Goal: Browse casually: Explore the website without a specific task or goal

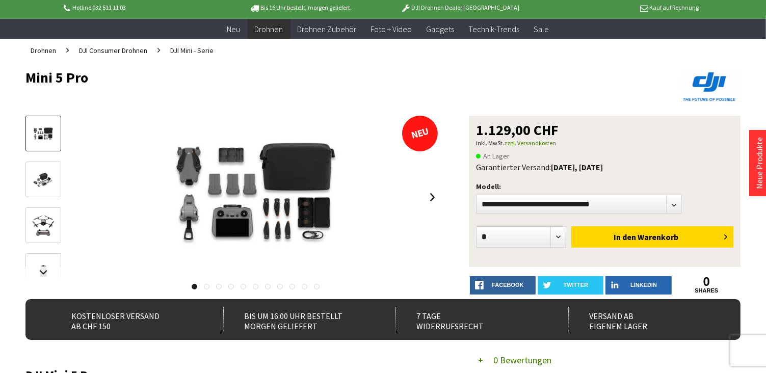
scroll to position [51, 0]
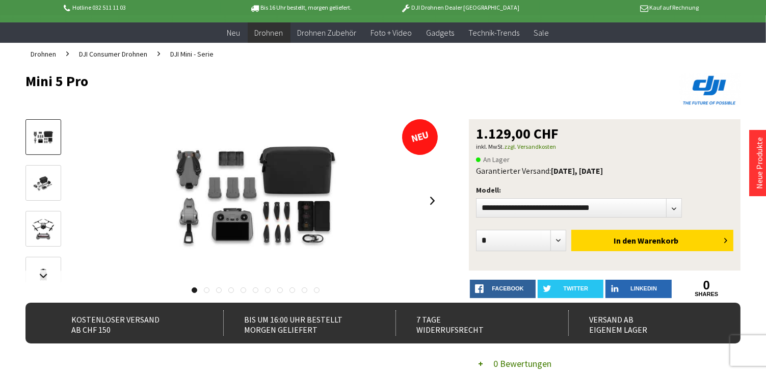
click at [46, 183] on img at bounding box center [44, 184] width 30 height 20
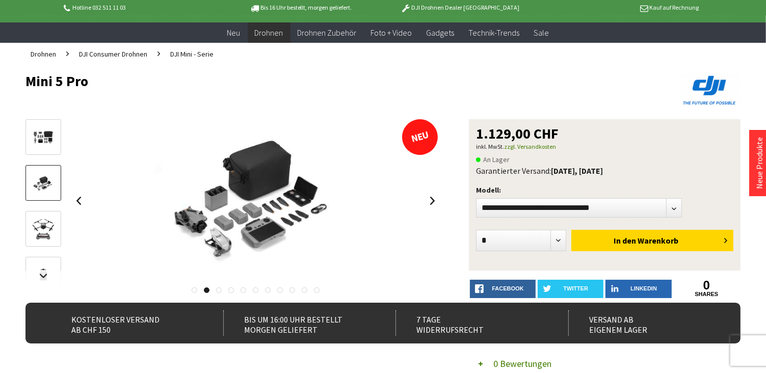
click at [54, 226] on img at bounding box center [44, 230] width 30 height 30
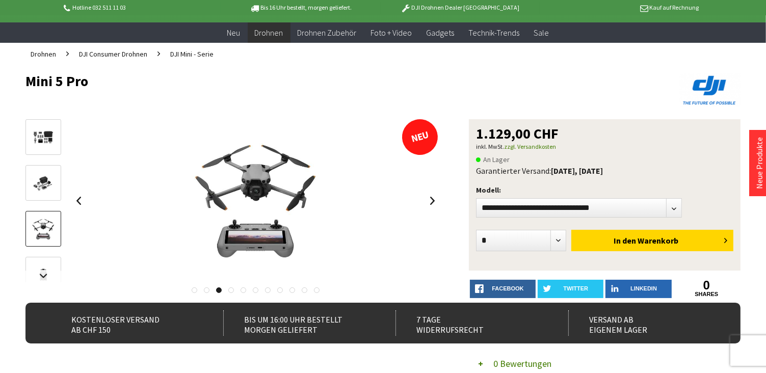
click at [39, 265] on img at bounding box center [44, 276] width 30 height 30
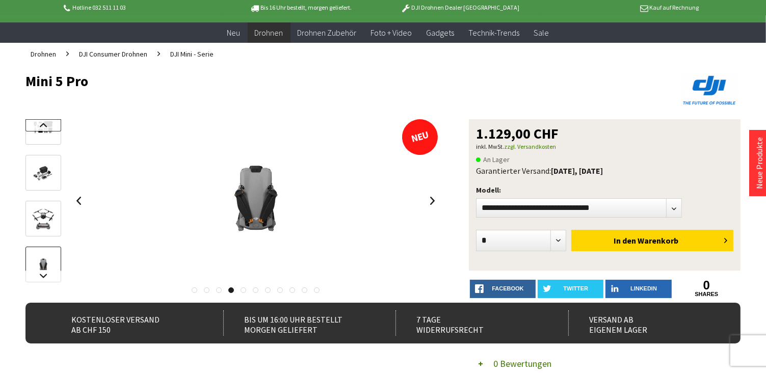
click at [35, 127] on link at bounding box center [43, 125] width 36 height 12
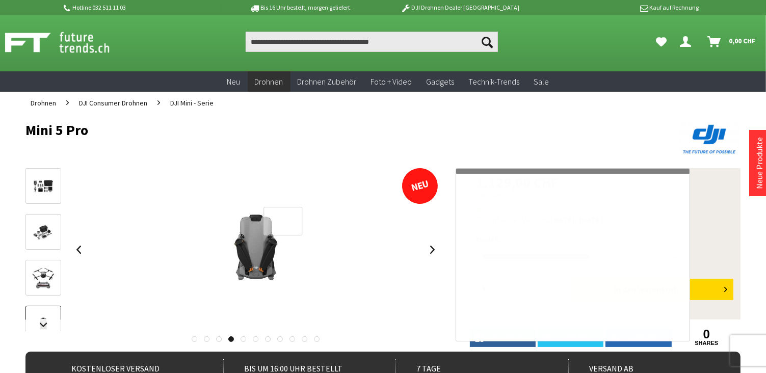
scroll to position [0, 0]
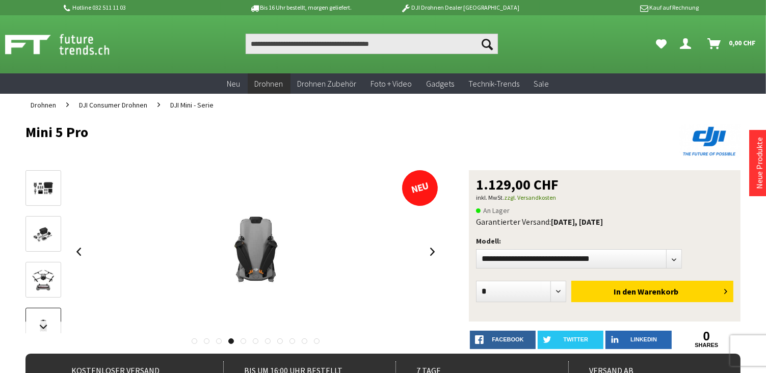
click at [42, 186] on img at bounding box center [44, 189] width 30 height 20
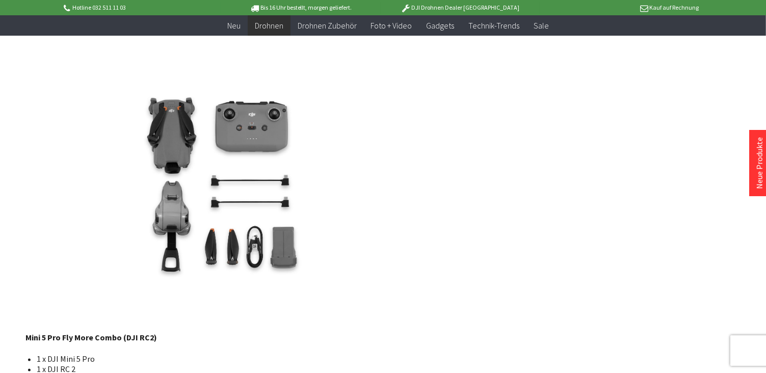
scroll to position [1836, 0]
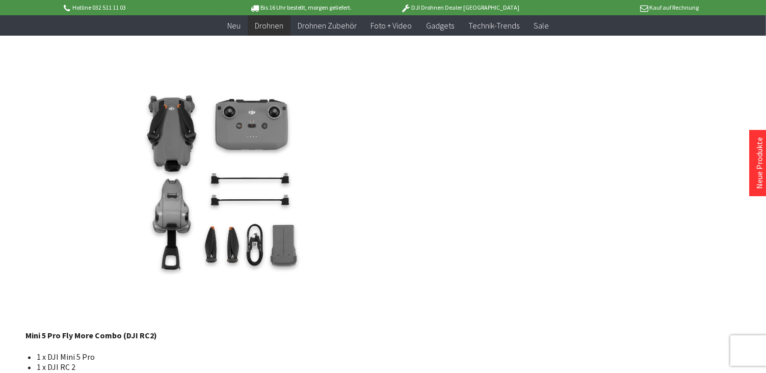
click at [168, 246] on img at bounding box center [232, 181] width 415 height 277
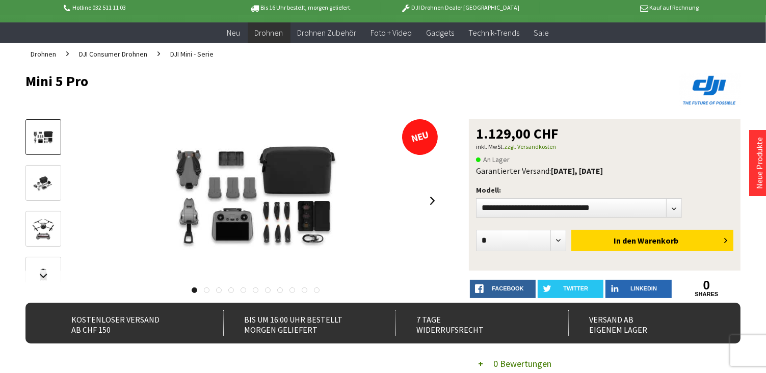
scroll to position [102, 0]
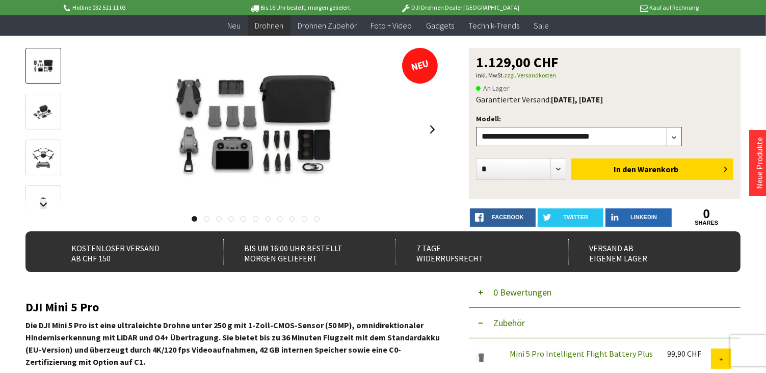
click at [516, 142] on select"] "**********" at bounding box center [579, 136] width 206 height 19
click at [460, 149] on div "**********" at bounding box center [382, 140] width 715 height 184
click at [432, 132] on link at bounding box center [432, 130] width 15 height 36
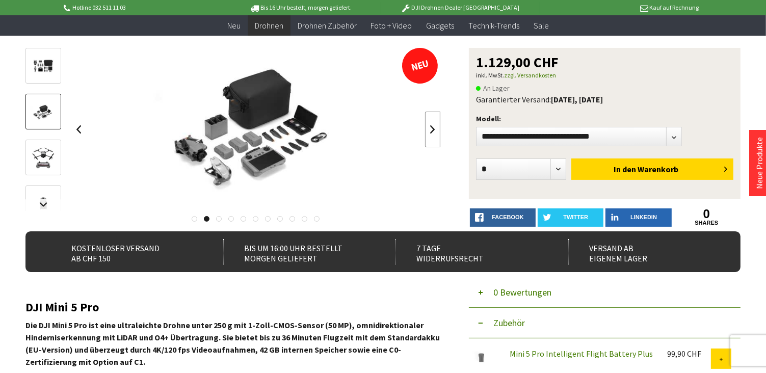
click at [432, 132] on link at bounding box center [432, 130] width 15 height 36
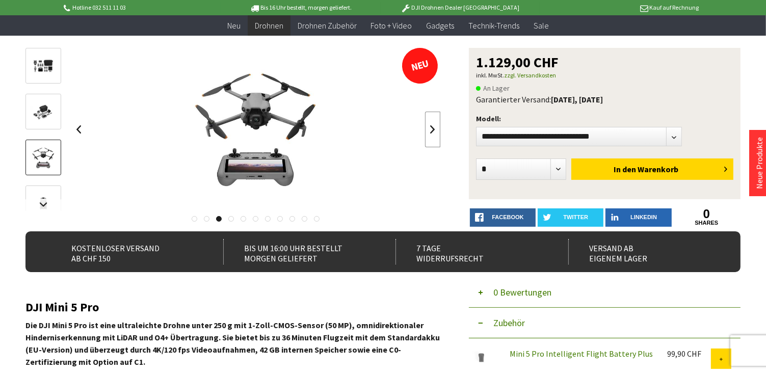
click at [432, 132] on link at bounding box center [432, 130] width 15 height 36
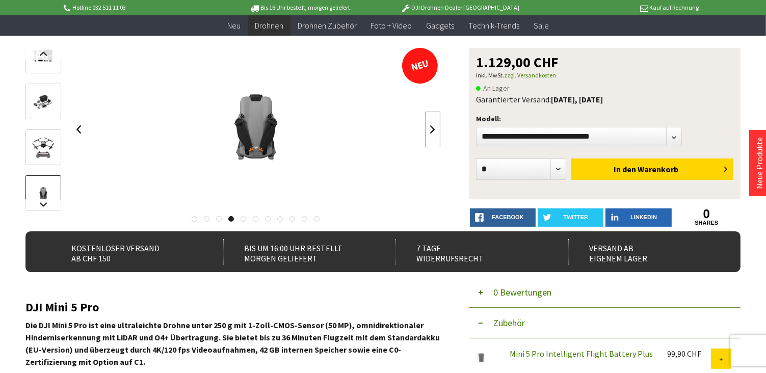
click at [432, 132] on link at bounding box center [432, 130] width 15 height 36
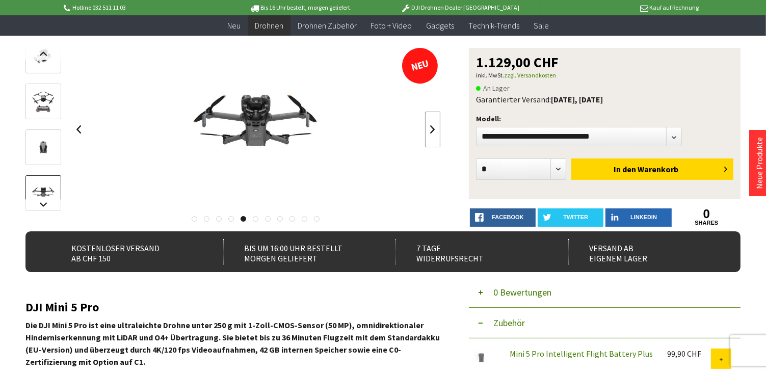
click at [432, 132] on link at bounding box center [432, 130] width 15 height 36
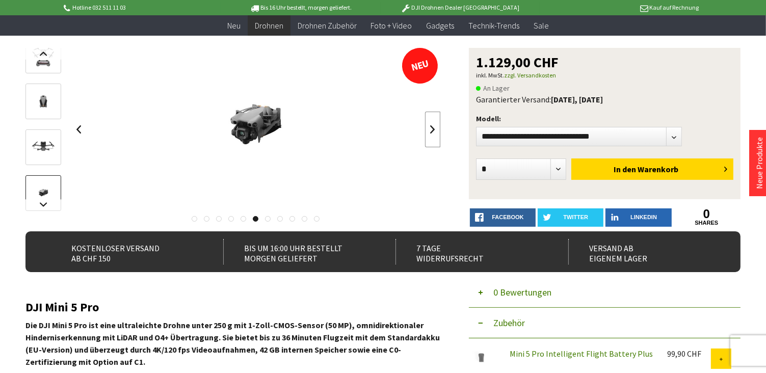
click at [432, 132] on link at bounding box center [432, 130] width 15 height 36
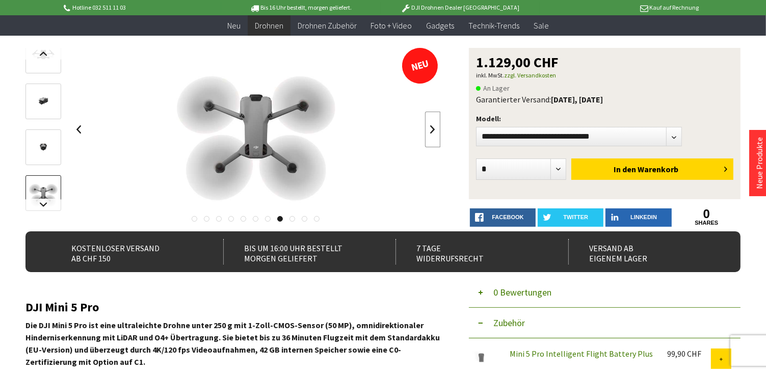
click at [432, 132] on link at bounding box center [432, 130] width 15 height 36
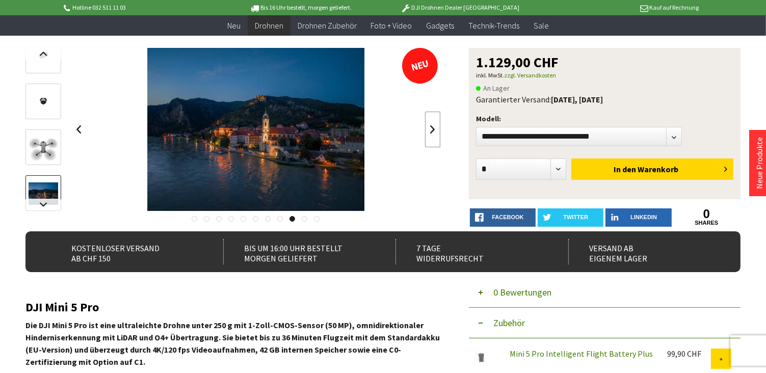
click at [432, 132] on link at bounding box center [432, 130] width 15 height 36
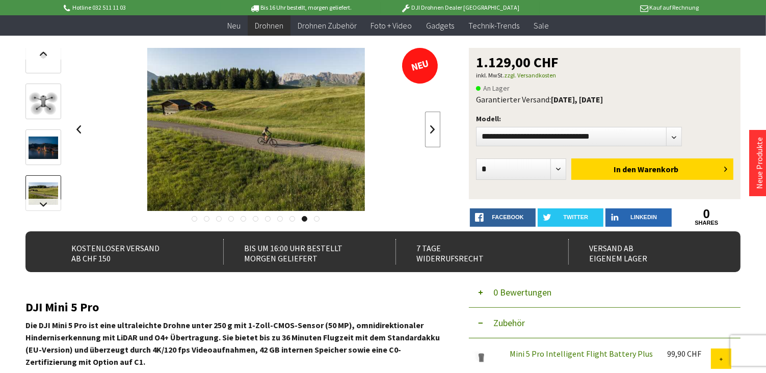
click at [432, 132] on link at bounding box center [432, 130] width 15 height 36
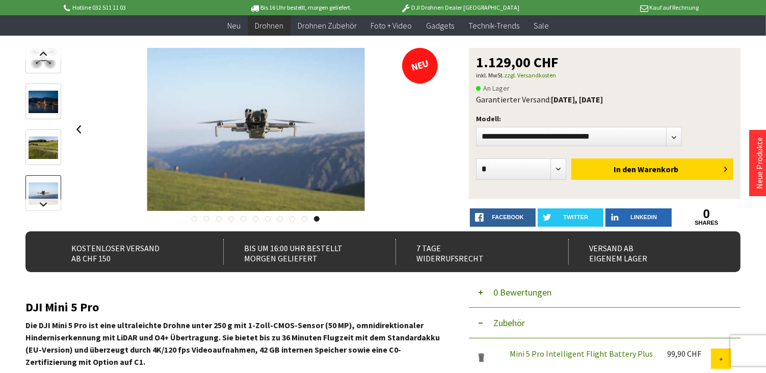
click at [432, 132] on div at bounding box center [255, 129] width 369 height 163
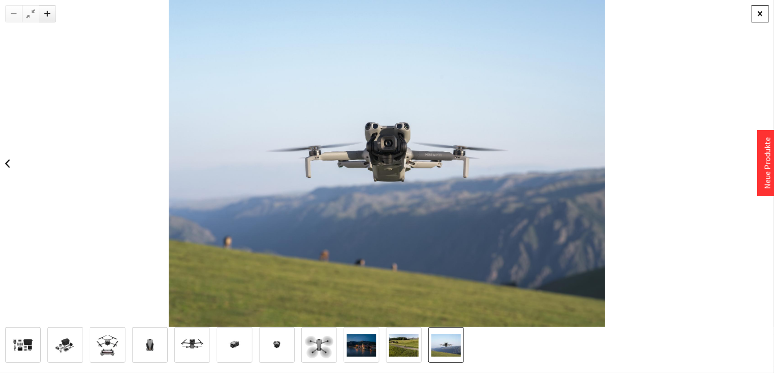
click at [765, 13] on div at bounding box center [760, 13] width 17 height 17
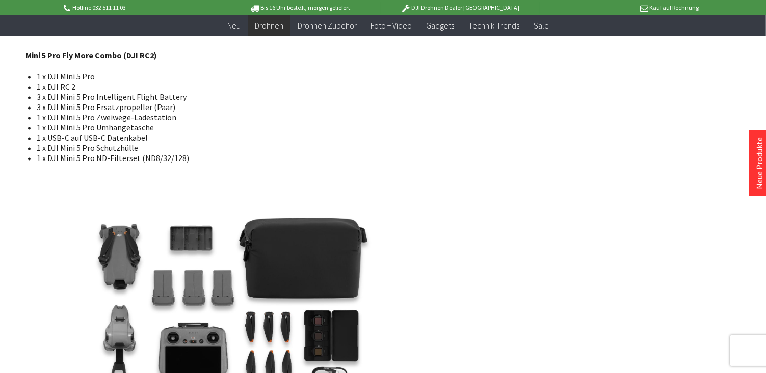
scroll to position [2199, 0]
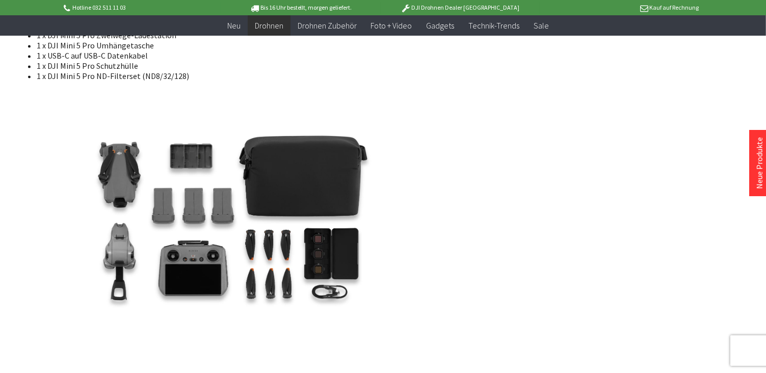
click at [307, 228] on img at bounding box center [232, 227] width 415 height 277
click at [194, 205] on img at bounding box center [232, 227] width 415 height 277
click at [121, 281] on img at bounding box center [232, 227] width 415 height 277
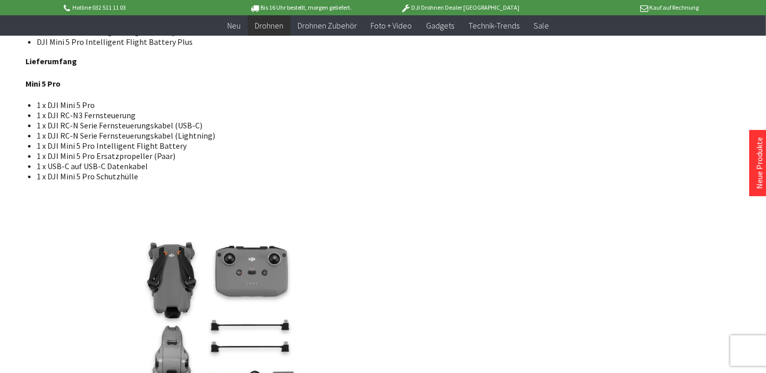
scroll to position [1434, 0]
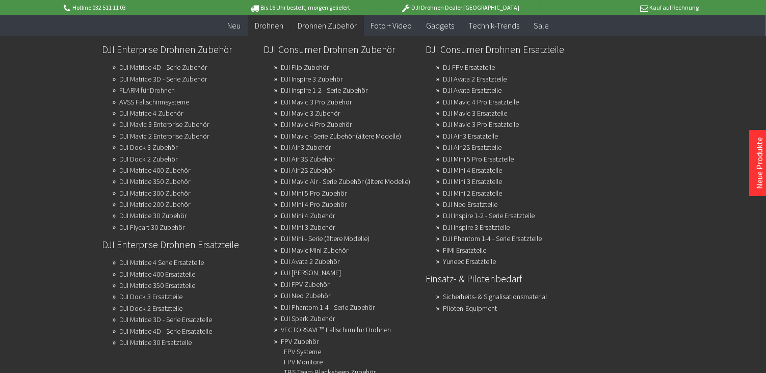
click at [153, 91] on link "FLARM für Drohnen" at bounding box center [147, 90] width 56 height 14
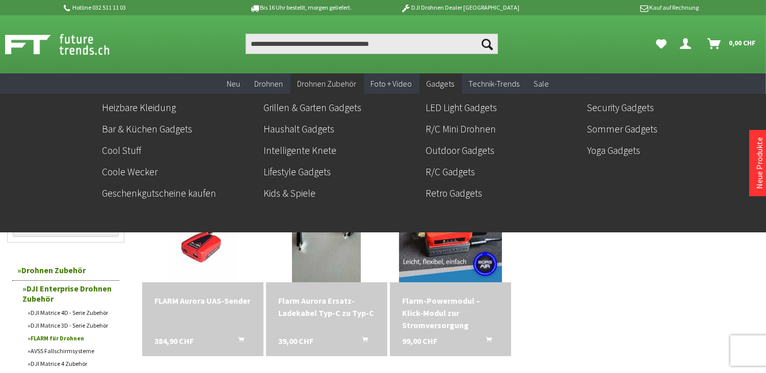
click at [441, 79] on span "Gadgets" at bounding box center [441, 84] width 28 height 10
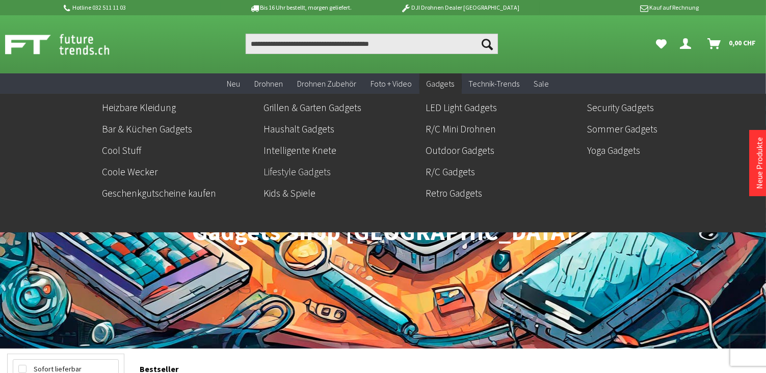
click at [295, 175] on link "Lifestyle Gadgets" at bounding box center [341, 171] width 154 height 17
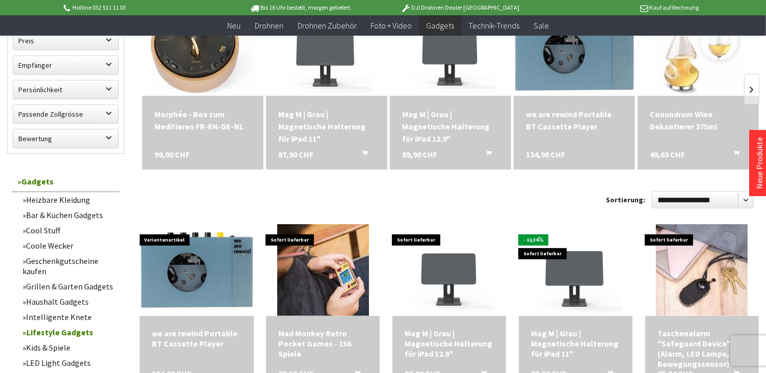
scroll to position [255, 0]
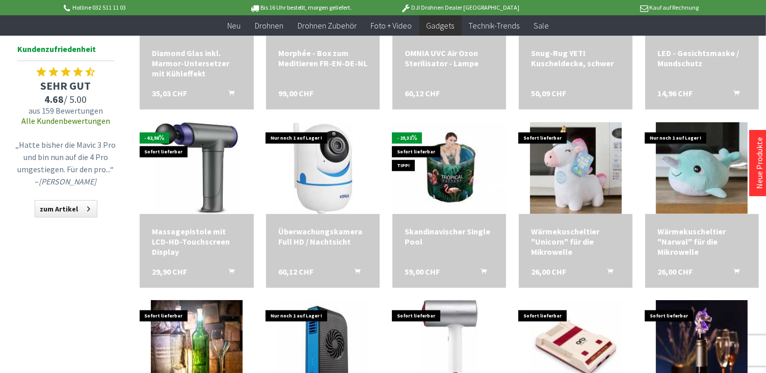
scroll to position [867, 0]
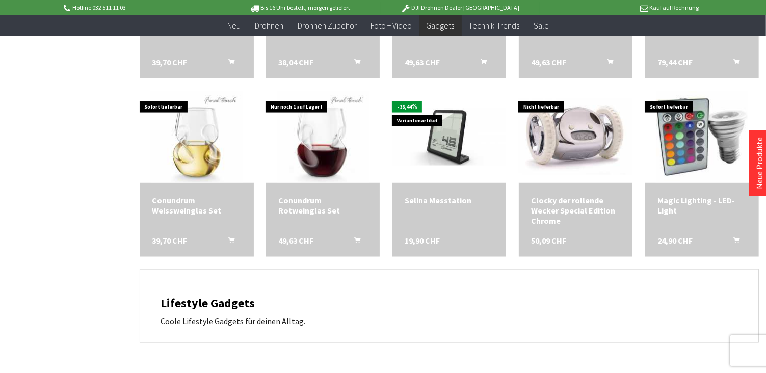
scroll to position [1459, 0]
